Goal: Task Accomplishment & Management: Manage account settings

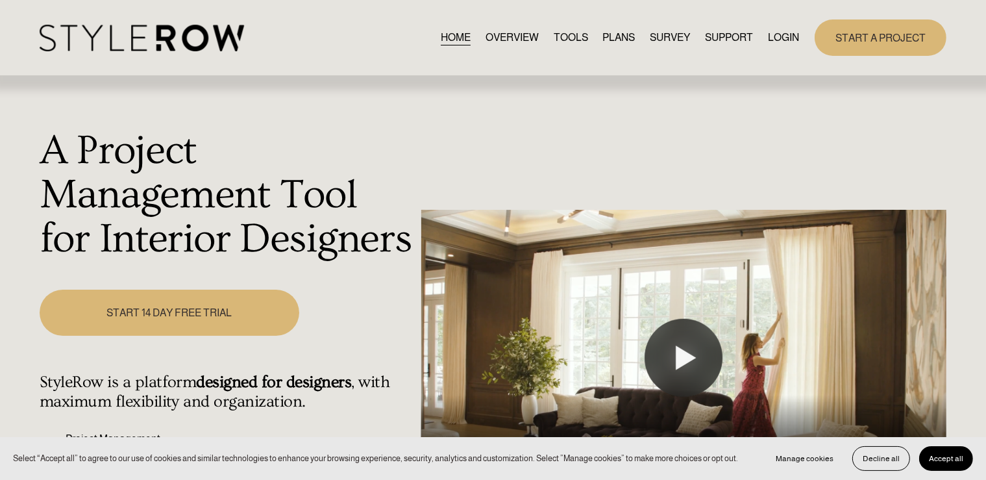
click at [777, 30] on link "LOGIN" at bounding box center [783, 38] width 31 height 18
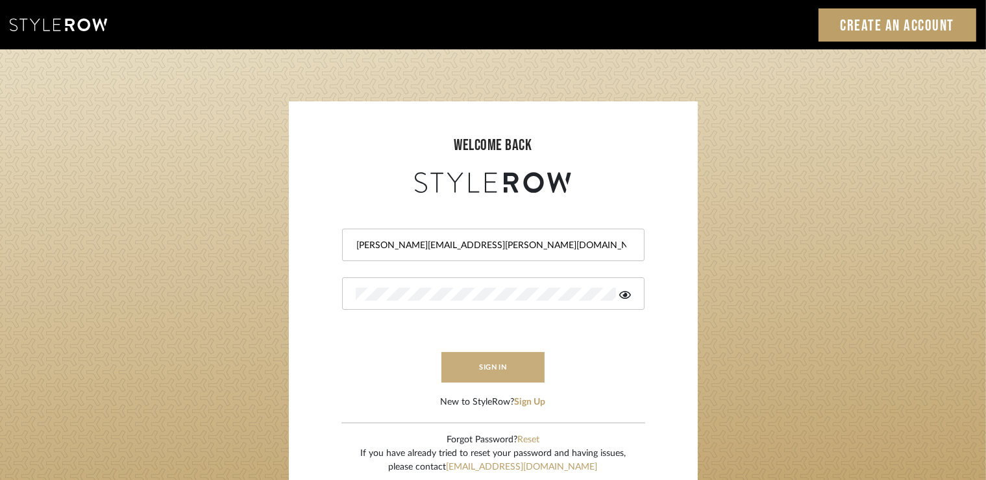
click at [502, 375] on button "sign in" at bounding box center [493, 367] width 104 height 31
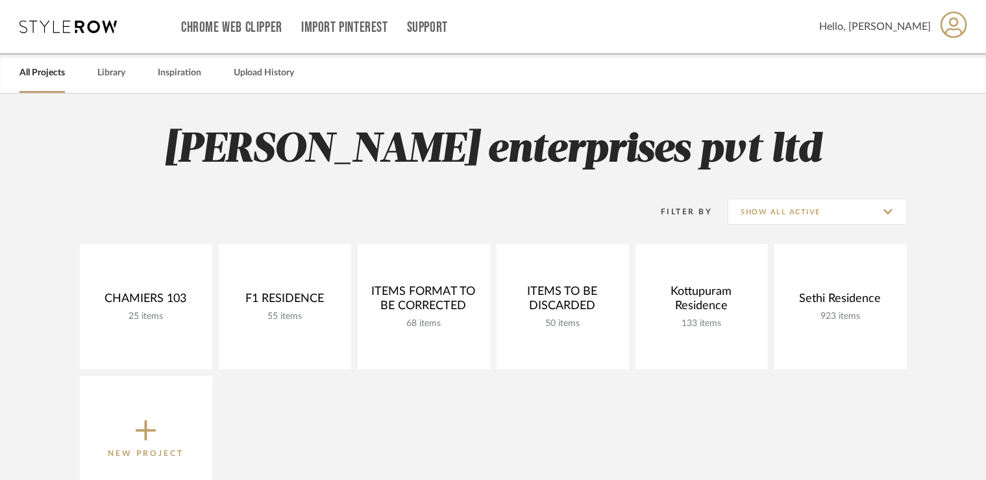
click at [959, 27] on icon at bounding box center [954, 24] width 27 height 27
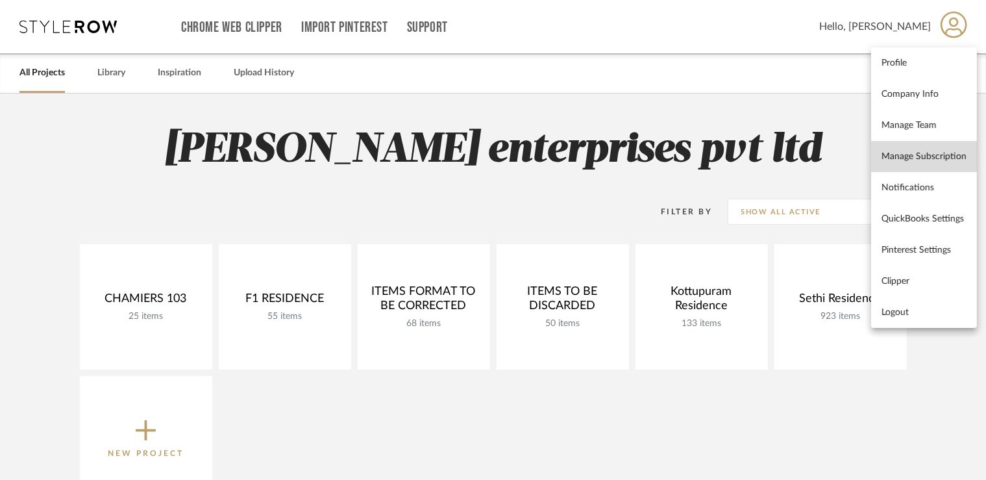
click at [931, 163] on link "Manage Subscription" at bounding box center [924, 156] width 106 height 31
